Goal: Task Accomplishment & Management: Manage account settings

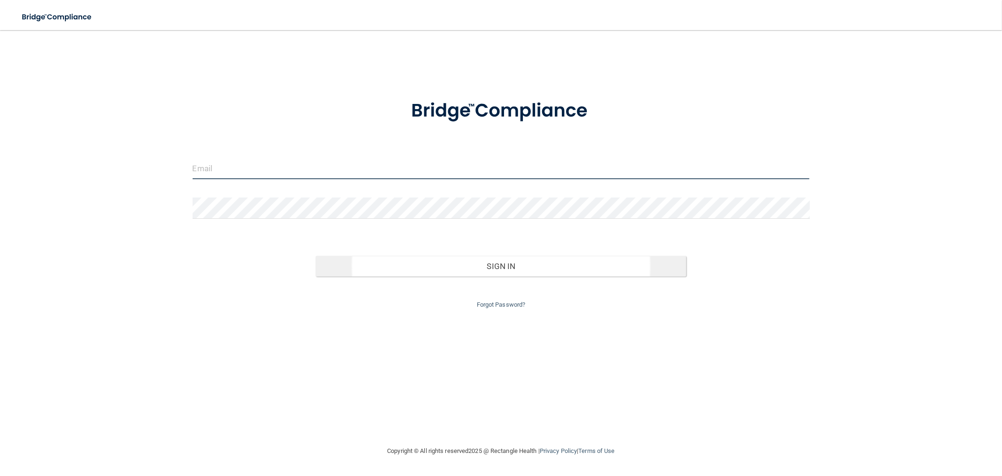
type input "bcastle@rectanglehealth.com"
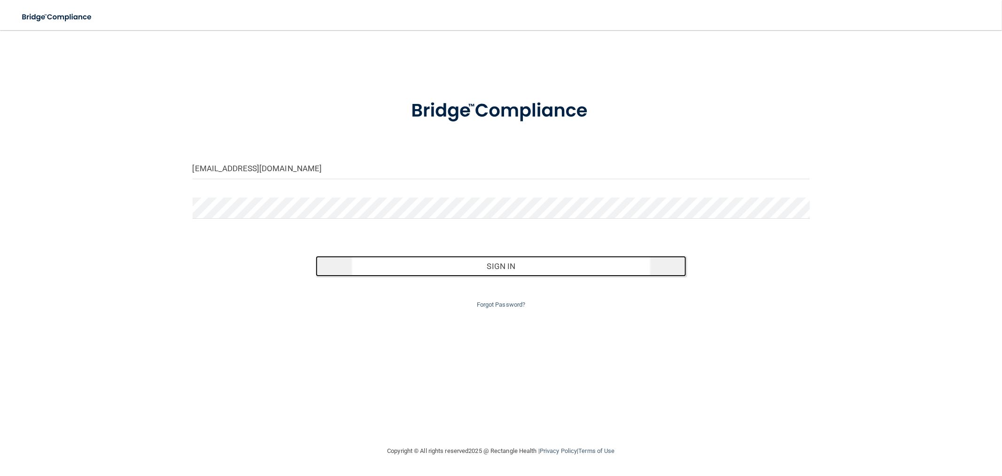
click at [390, 257] on button "Sign In" at bounding box center [501, 266] width 370 height 21
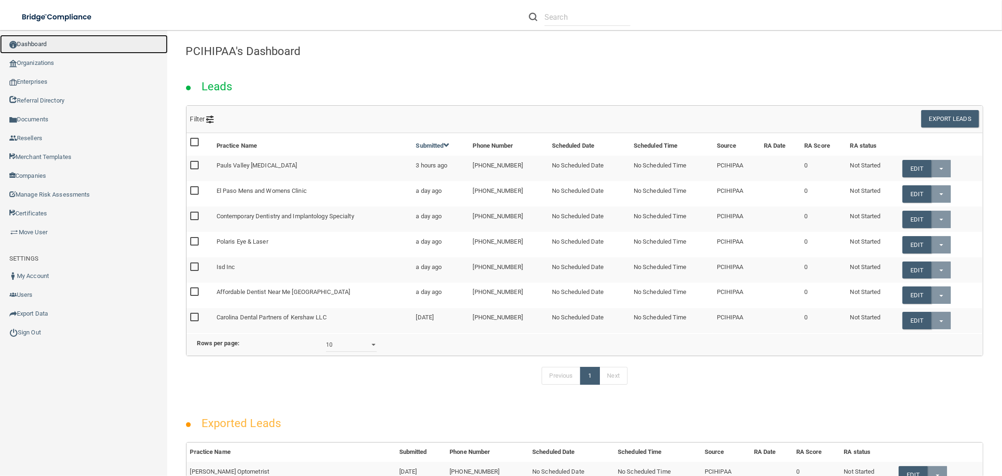
click at [42, 48] on link "Dashboard" at bounding box center [84, 44] width 168 height 19
click at [40, 58] on link "Organizations" at bounding box center [84, 63] width 168 height 19
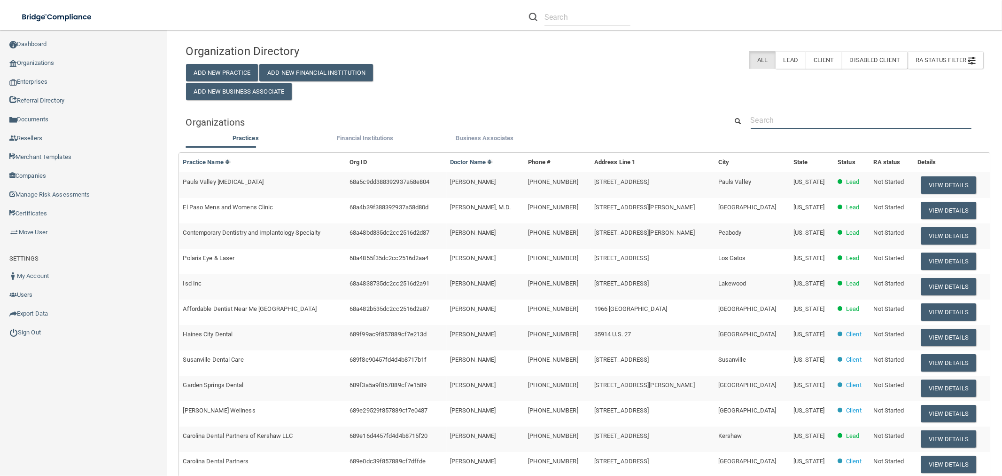
click at [810, 121] on input "text" at bounding box center [861, 119] width 221 height 17
paste input "Digestwell Health"
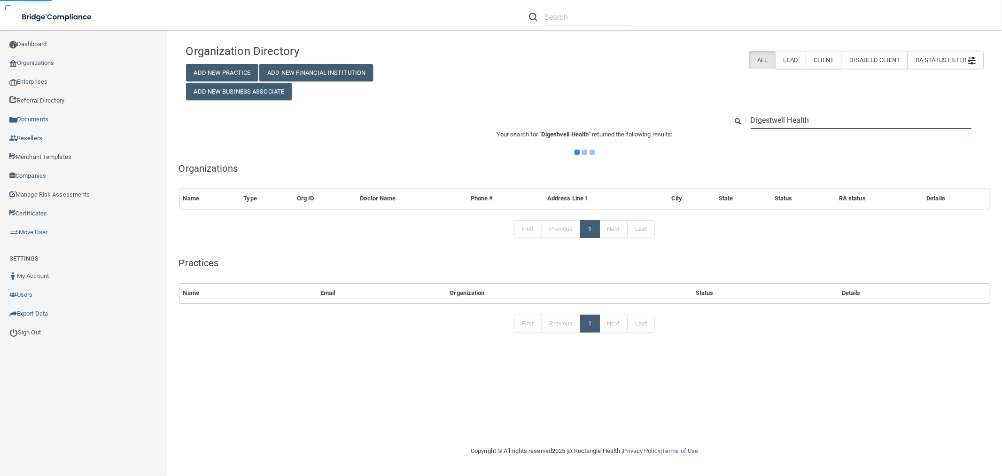
type input "Digestwell Health"
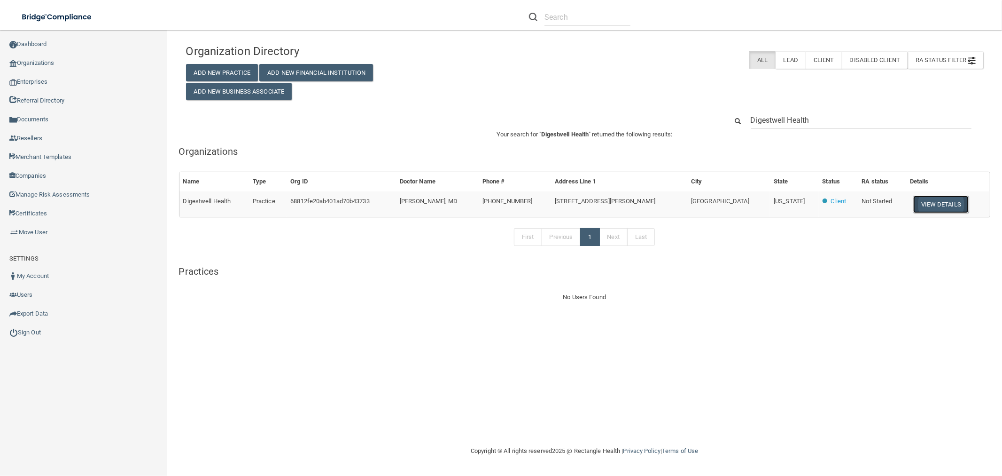
click at [923, 203] on button "View Details" at bounding box center [940, 203] width 55 height 17
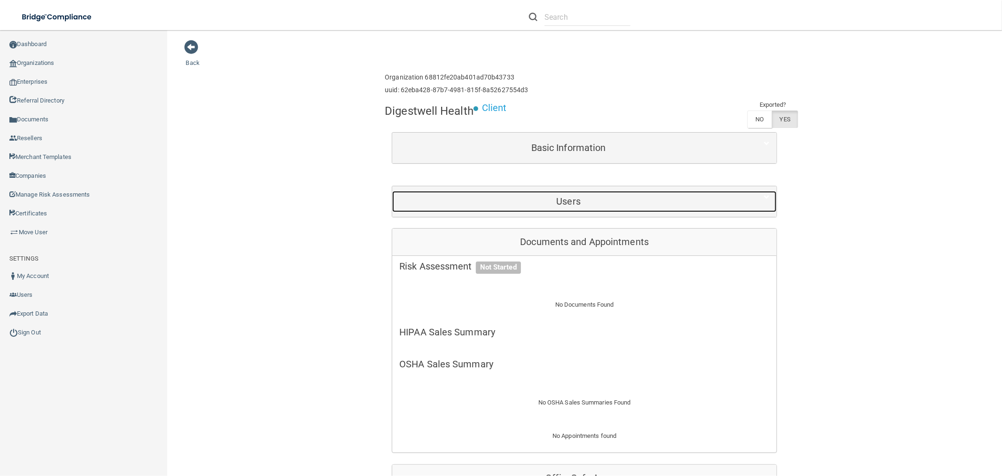
click at [596, 209] on div "Users" at bounding box center [568, 201] width 352 height 21
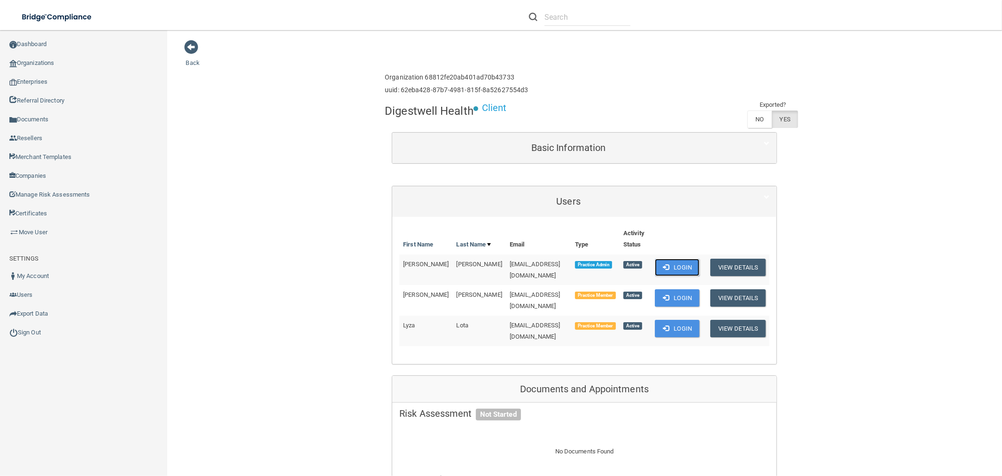
click at [660, 261] on button "Login" at bounding box center [677, 266] width 45 height 17
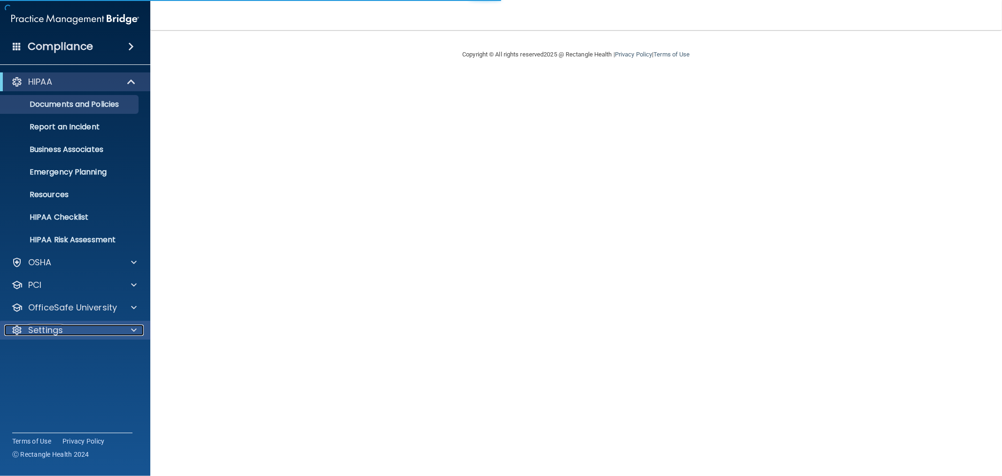
click at [76, 327] on div "Settings" at bounding box center [62, 329] width 117 height 11
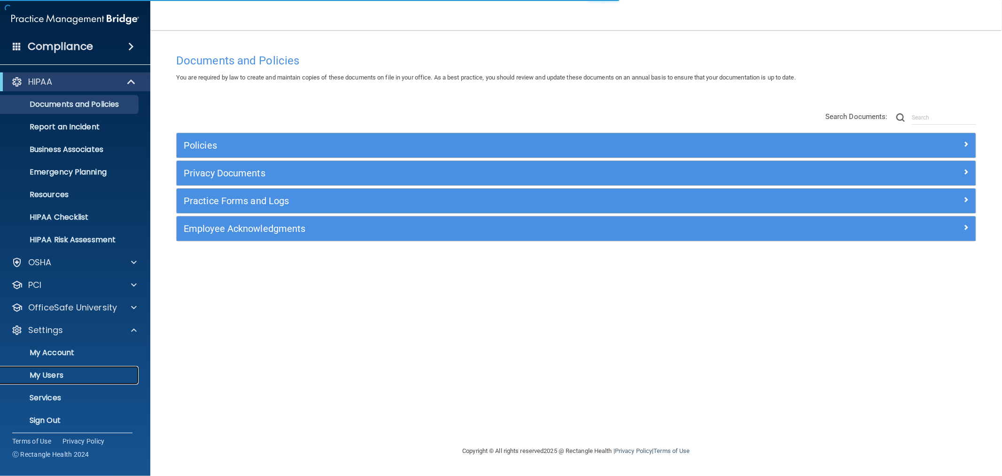
click at [63, 375] on p "My Users" at bounding box center [70, 374] width 128 height 9
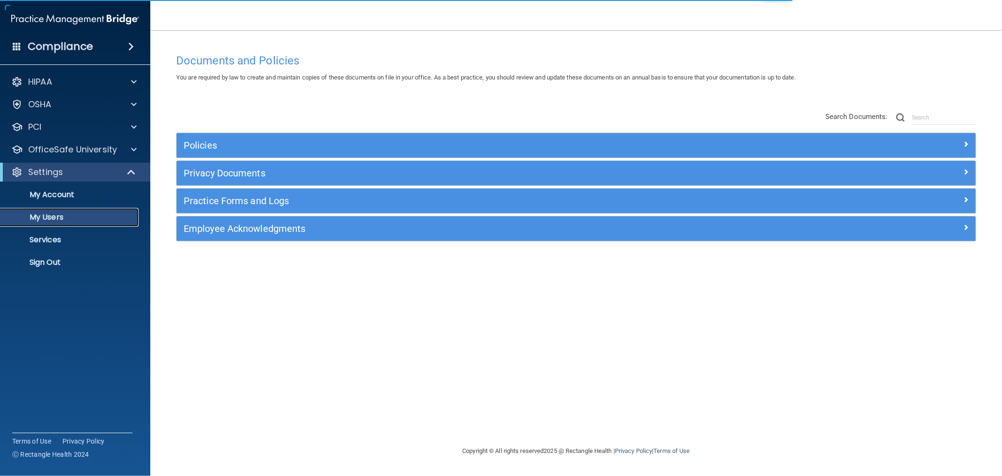
select select "20"
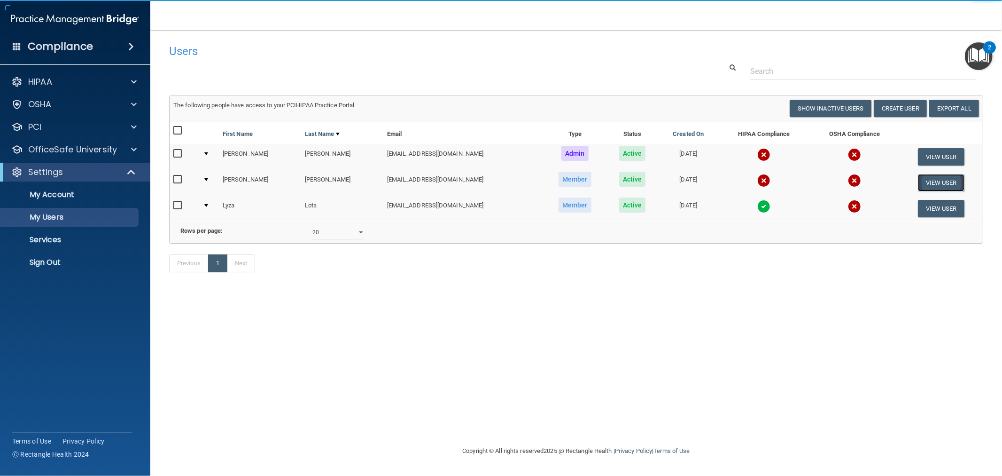
click at [945, 180] on button "View User" at bounding box center [941, 182] width 47 height 17
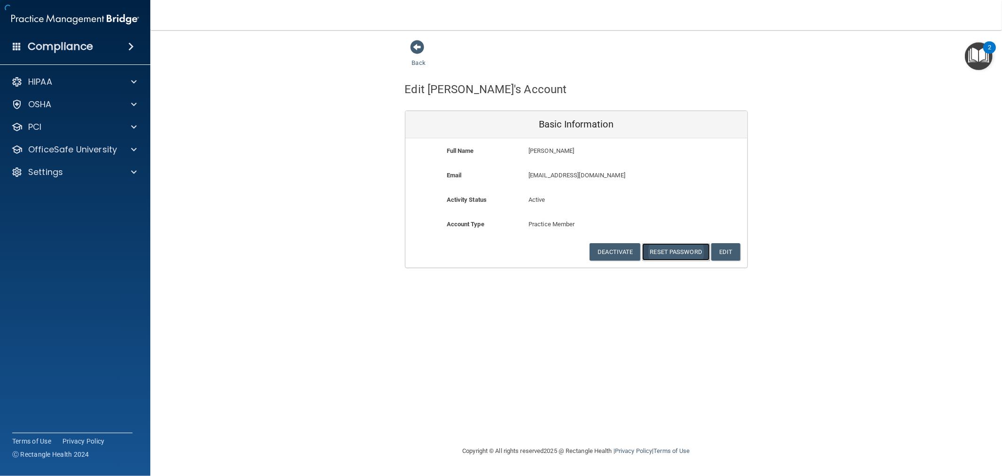
click at [672, 250] on button "Reset Password" at bounding box center [676, 251] width 68 height 17
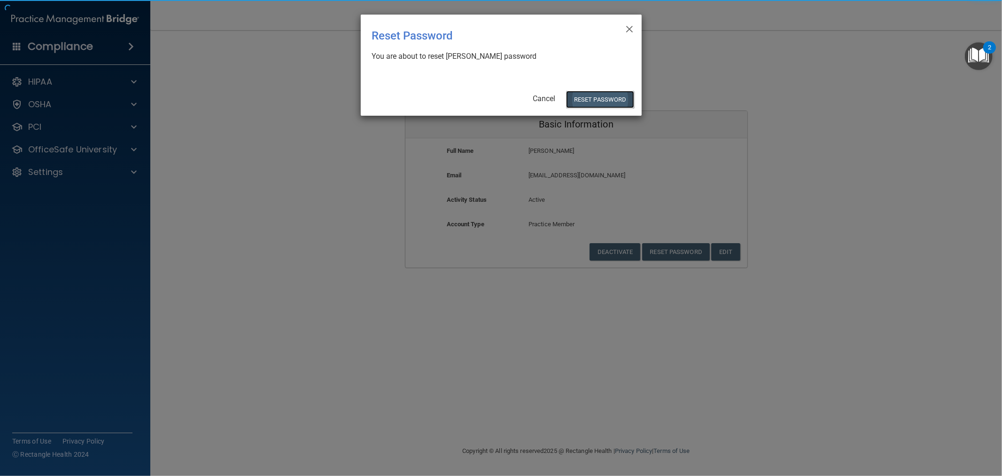
click at [587, 91] on button "Reset Password" at bounding box center [600, 99] width 68 height 17
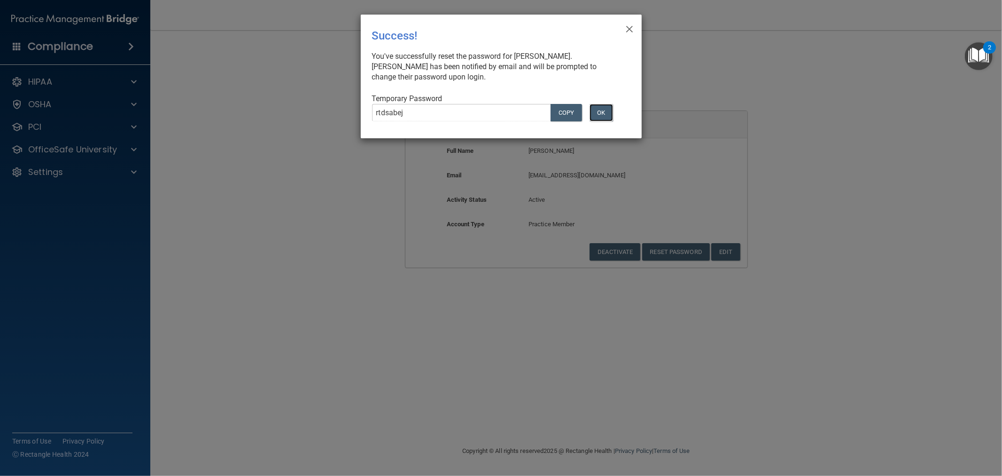
click at [603, 109] on button "OK" at bounding box center [601, 112] width 23 height 17
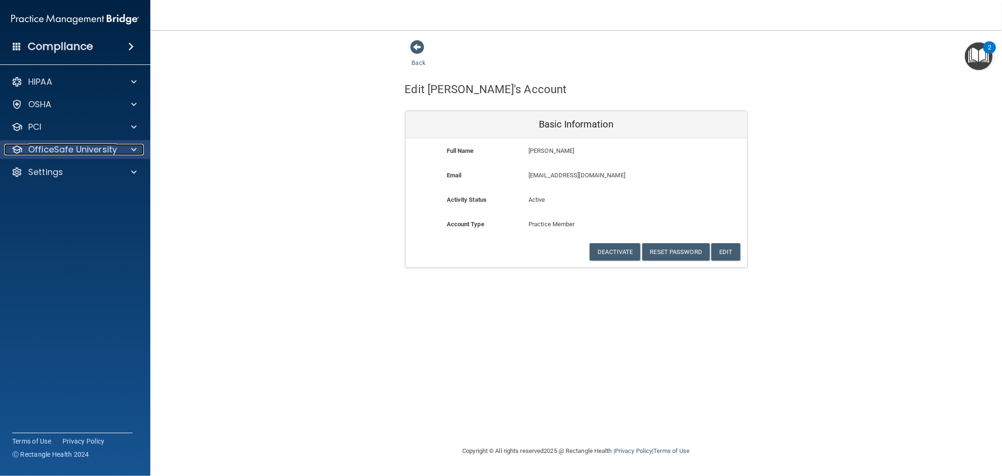
click at [77, 151] on p "OfficeSafe University" at bounding box center [72, 149] width 89 height 11
